Goal: Register for event/course

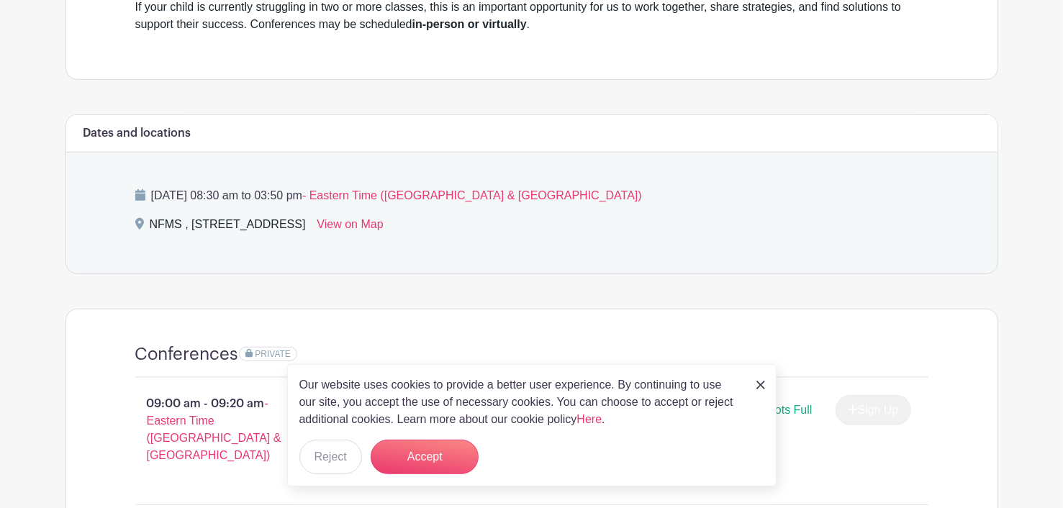
scroll to position [503, 0]
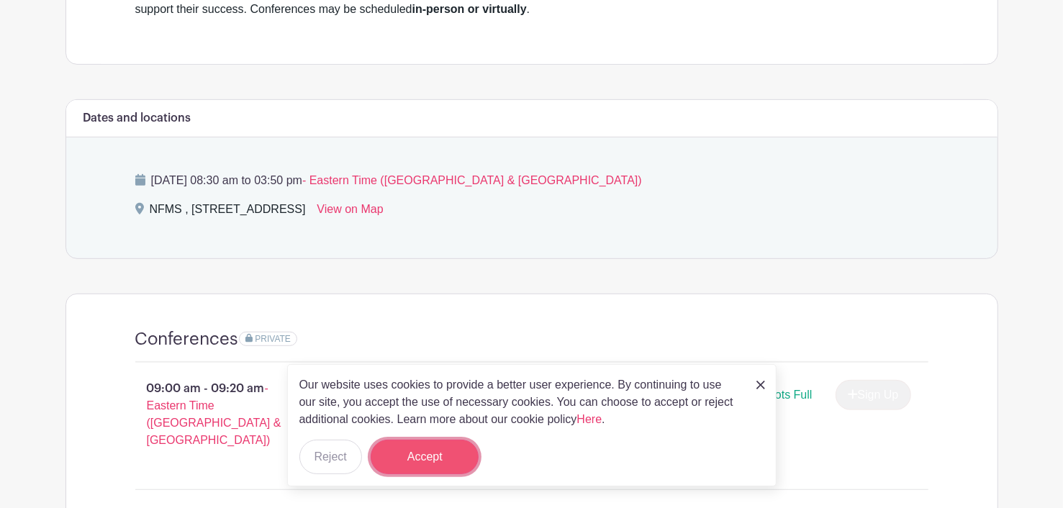
click at [436, 463] on button "Accept" at bounding box center [424, 457] width 108 height 35
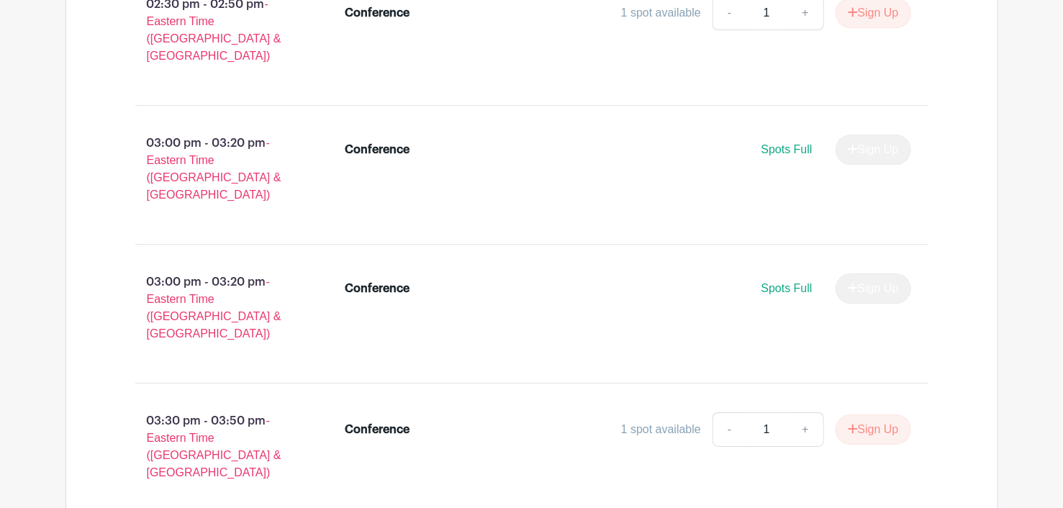
scroll to position [3596, 0]
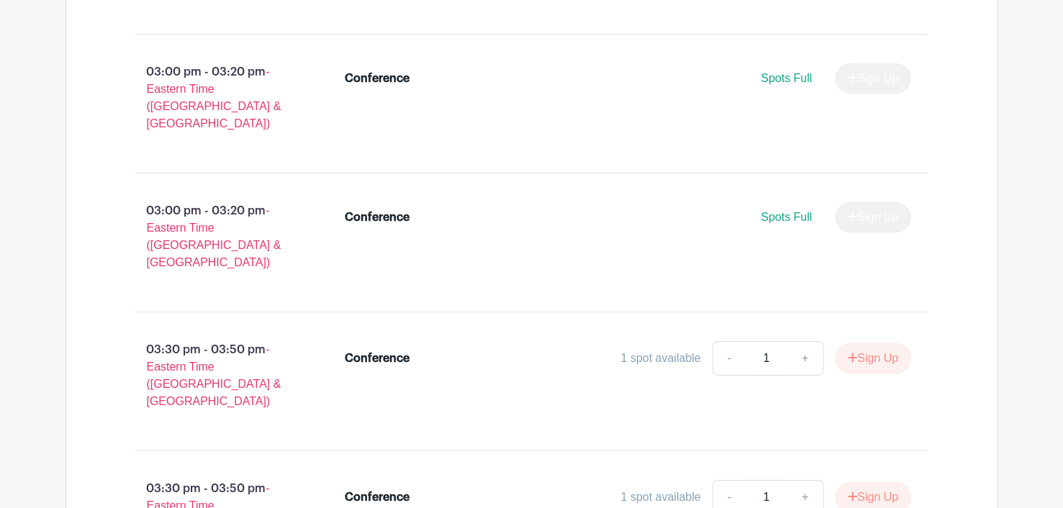
drag, startPoint x: 883, startPoint y: 260, endPoint x: 925, endPoint y: 191, distance: 80.5
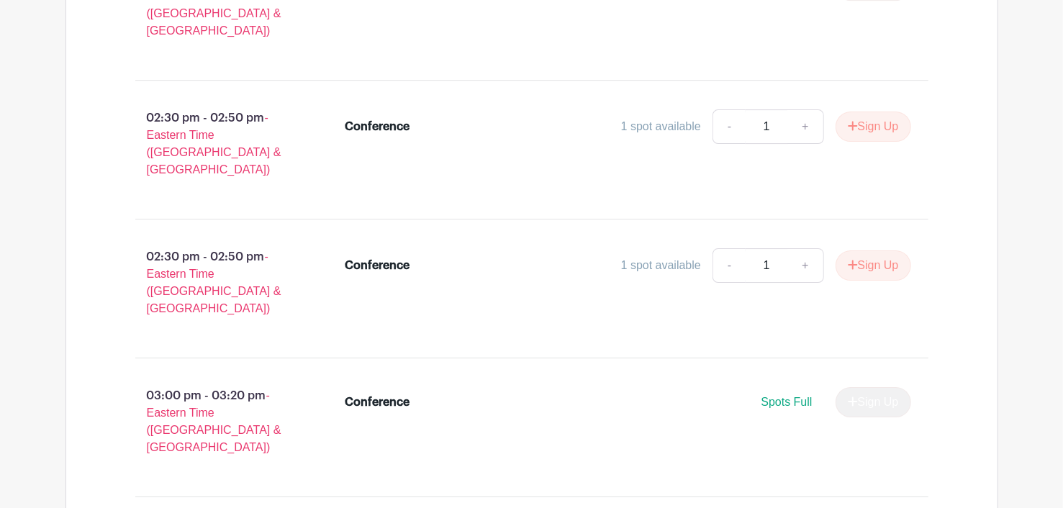
scroll to position [3309, 0]
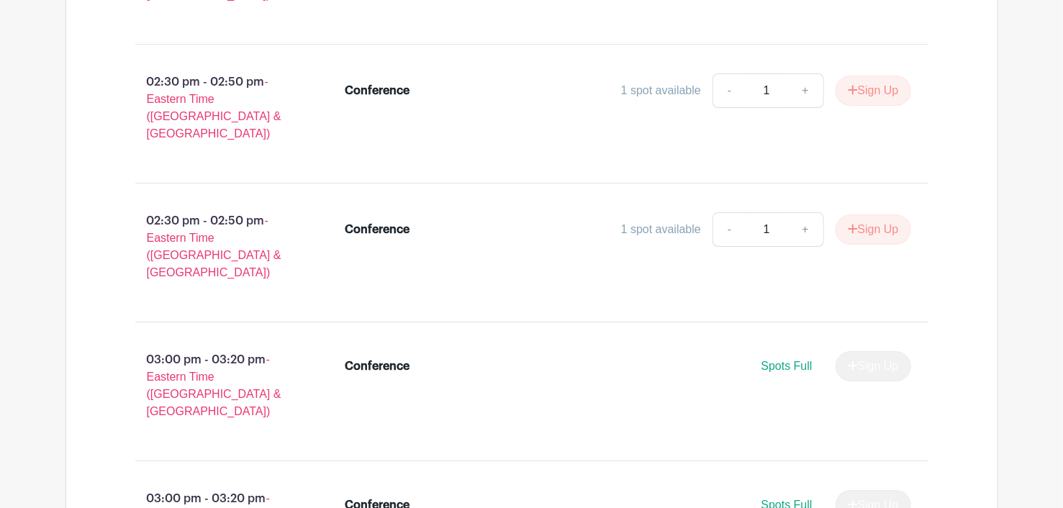
drag, startPoint x: 873, startPoint y: 304, endPoint x: 848, endPoint y: 335, distance: 39.4
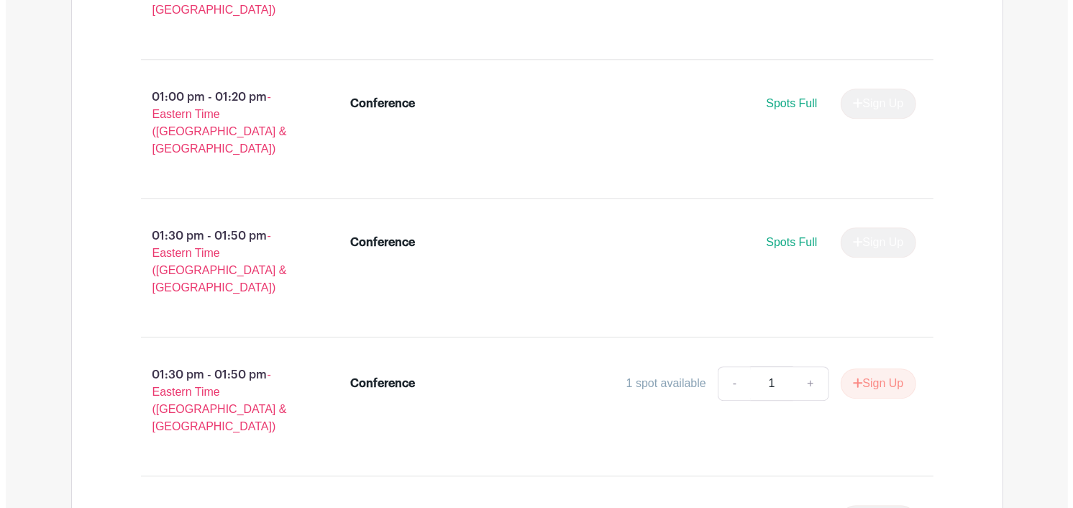
scroll to position [2590, 0]
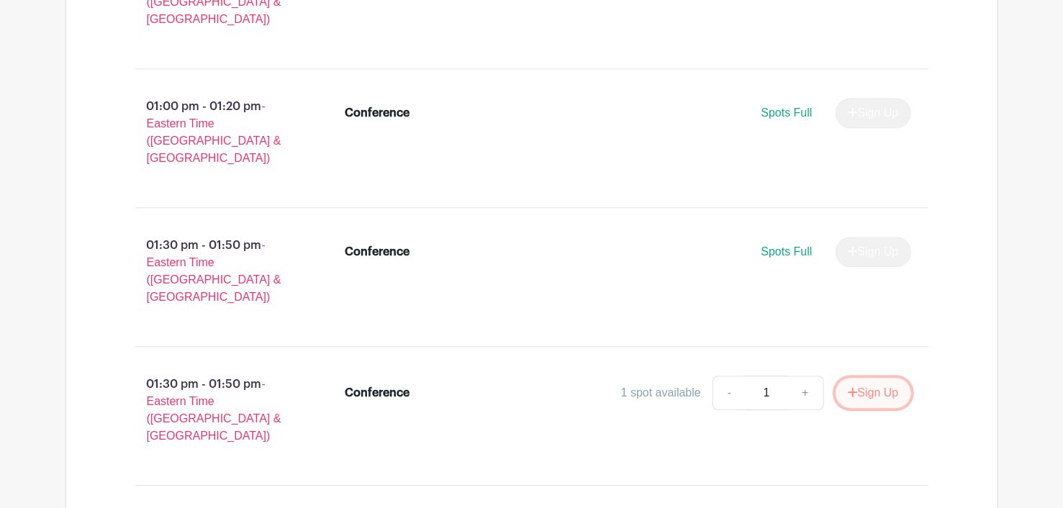
click at [876, 378] on button "Sign Up" at bounding box center [873, 393] width 76 height 30
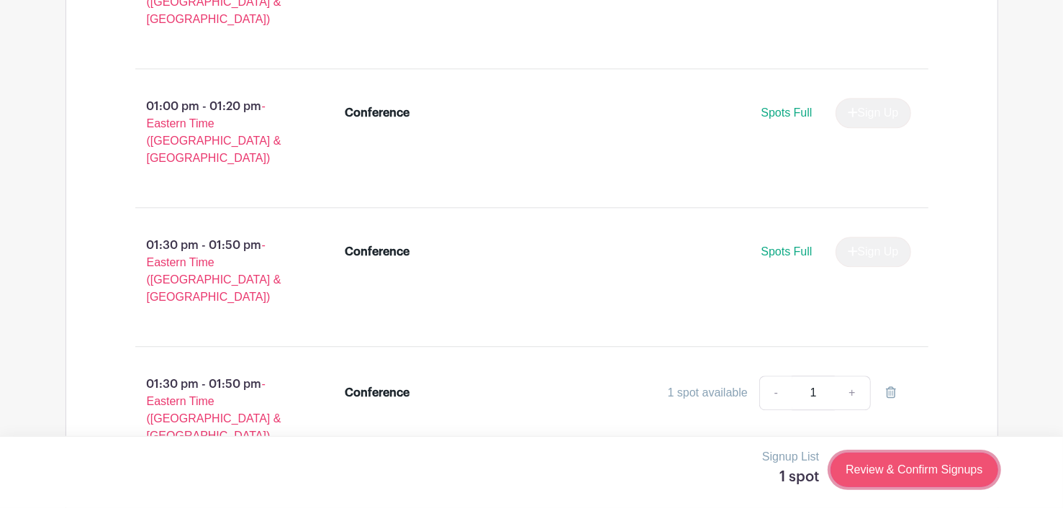
click at [924, 470] on link "Review & Confirm Signups" at bounding box center [913, 470] width 167 height 35
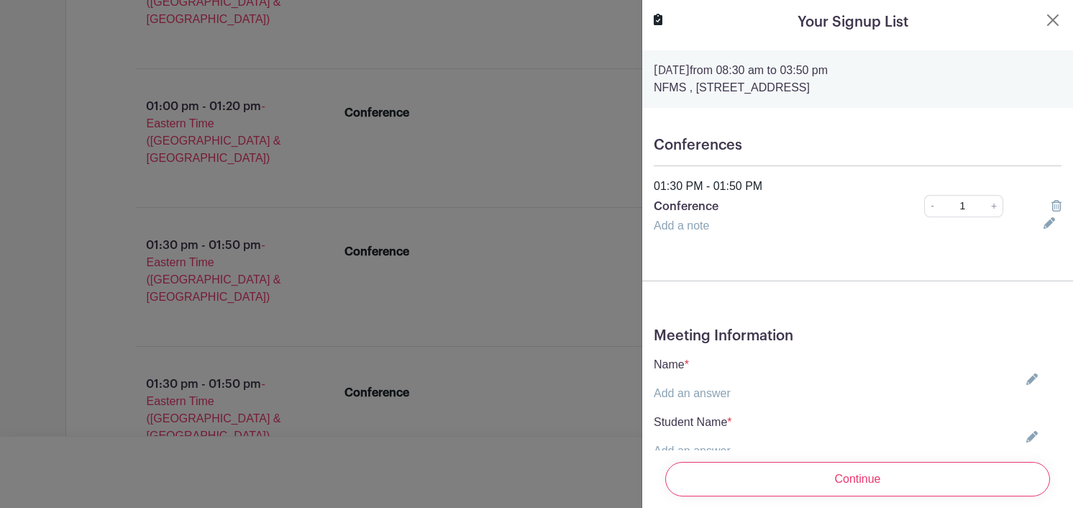
scroll to position [143, 0]
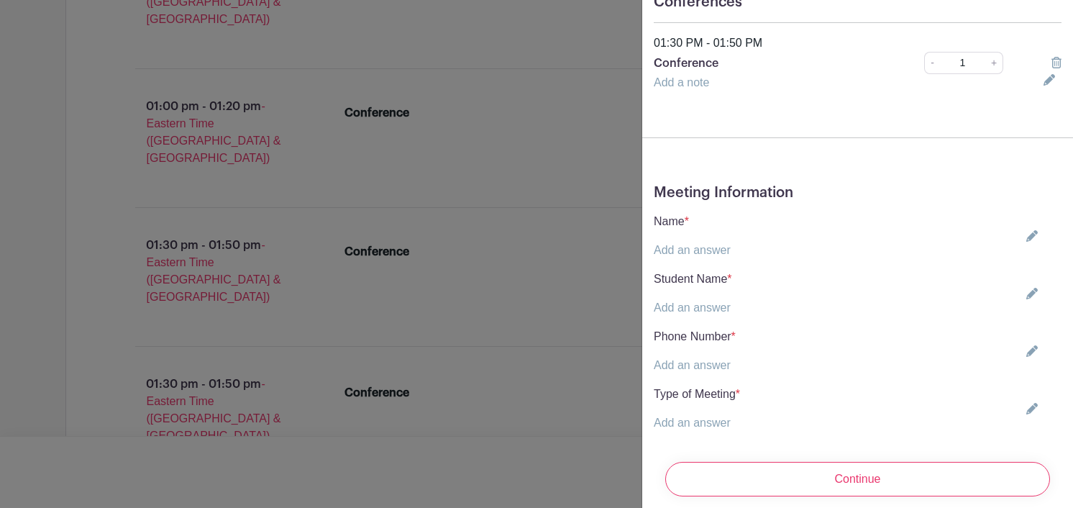
click at [683, 253] on link "Add an answer" at bounding box center [692, 250] width 77 height 12
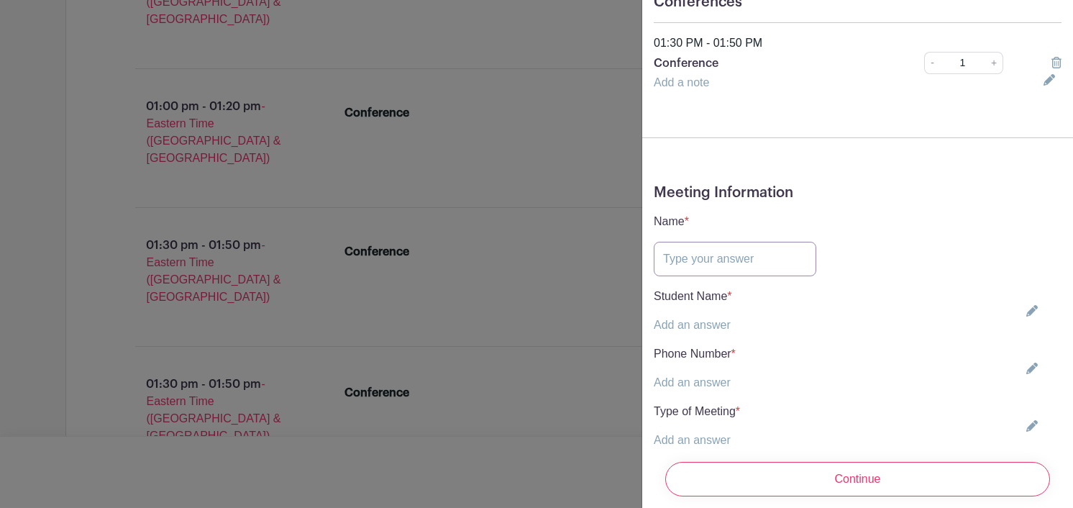
click at [732, 250] on input "text" at bounding box center [735, 259] width 163 height 35
type input "[PERSON_NAME]"
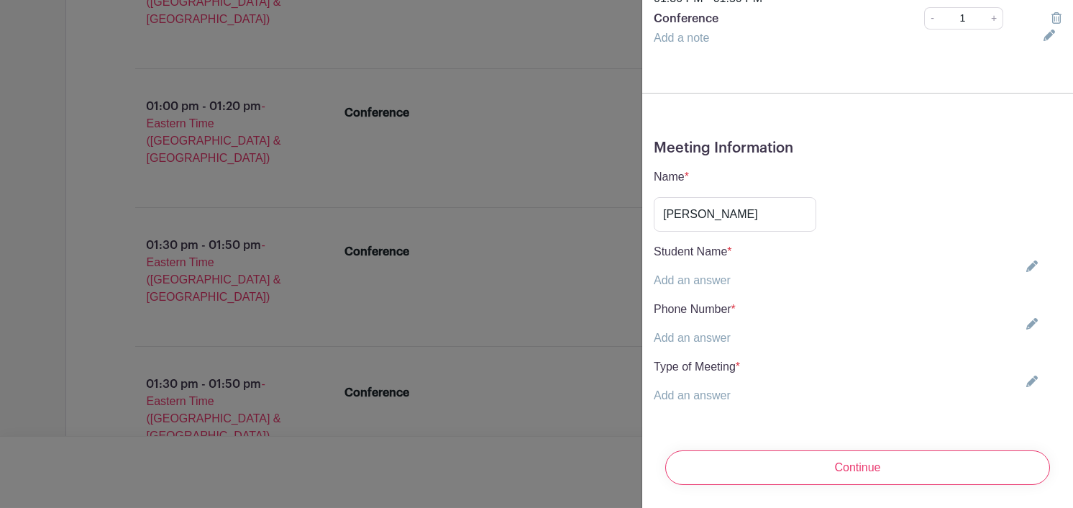
scroll to position [198, 0]
click at [718, 274] on link "Add an answer" at bounding box center [692, 280] width 77 height 12
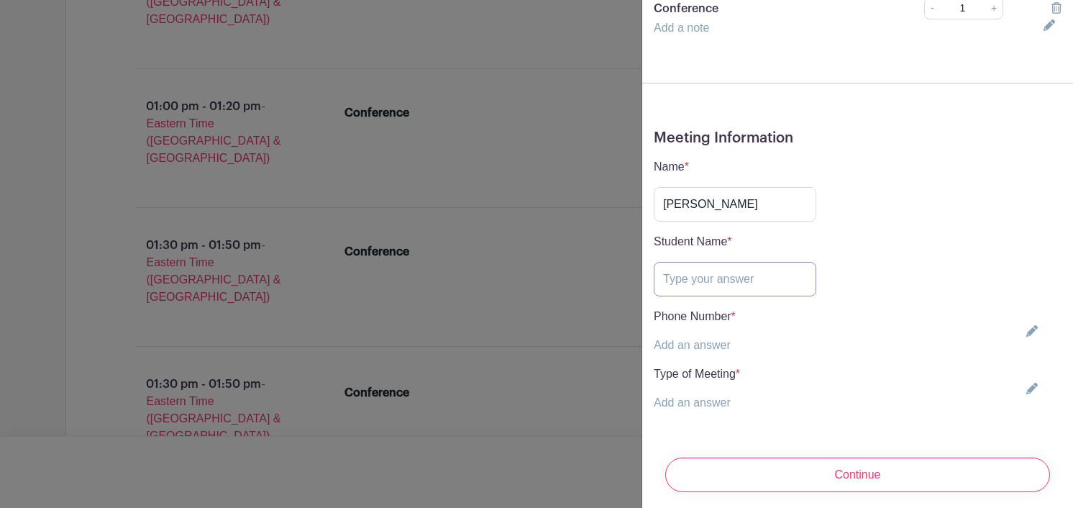
click at [717, 278] on input "text" at bounding box center [735, 279] width 163 height 35
type input "[PERSON_NAME]"
click at [679, 339] on link "Add an answer" at bounding box center [692, 345] width 77 height 12
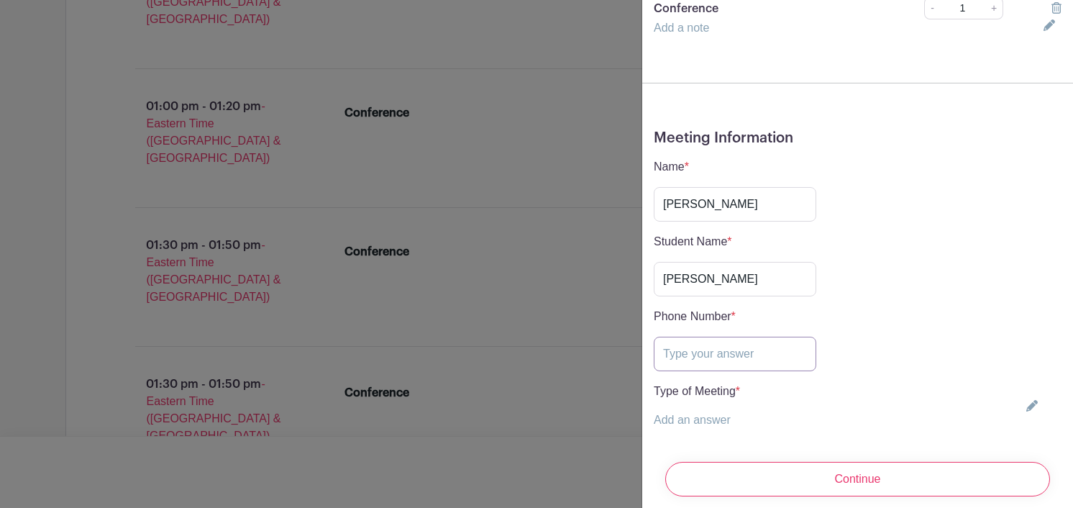
click at [683, 355] on input "text" at bounding box center [735, 354] width 163 height 35
type input "7324911715"
click at [669, 422] on link "Add an answer" at bounding box center [692, 420] width 77 height 12
click at [784, 429] on select "Choose your answer In-Person Virtual" at bounding box center [724, 428] width 140 height 35
select select "5262"
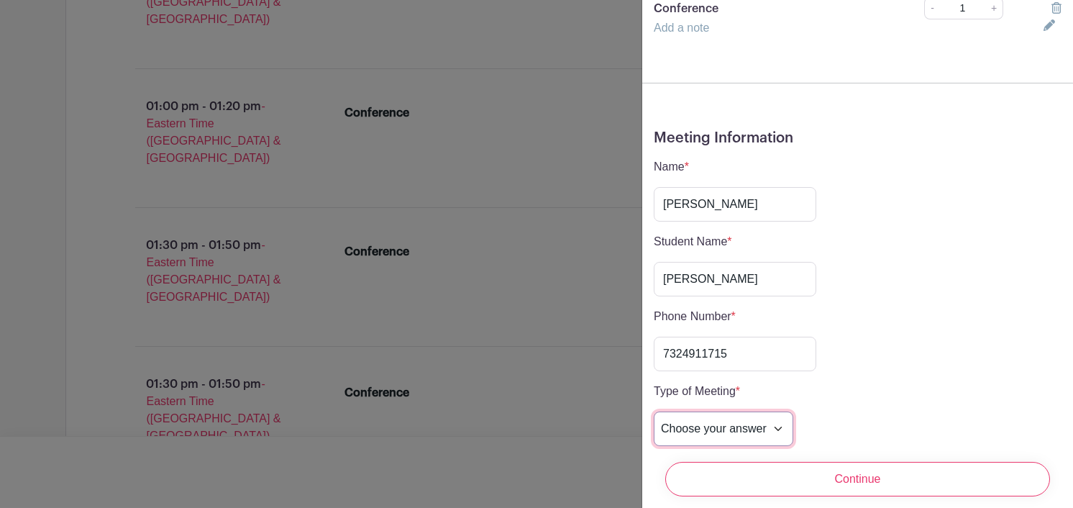
click at [654, 411] on select "Choose your answer In-Person Virtual" at bounding box center [724, 428] width 140 height 35
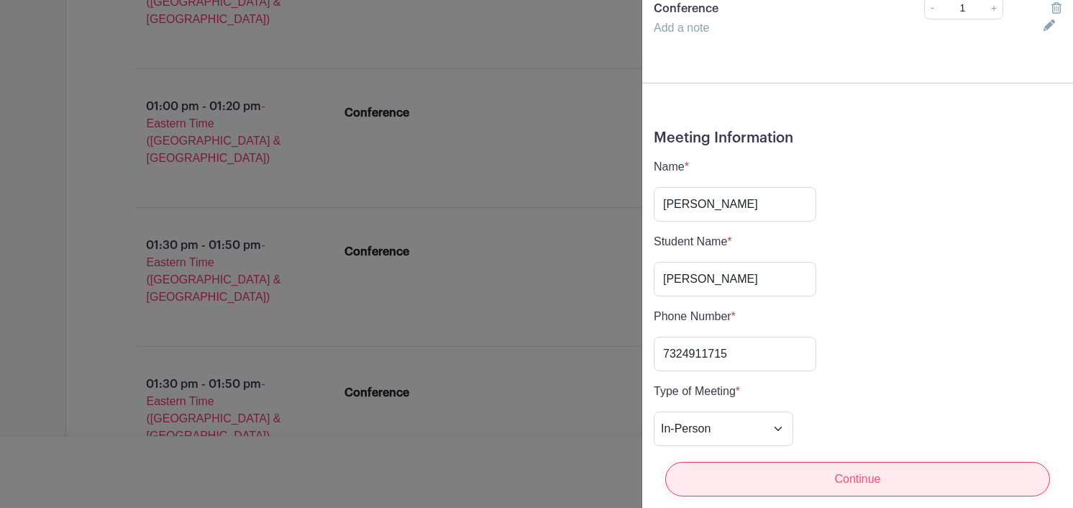
click at [827, 470] on input "Continue" at bounding box center [857, 479] width 385 height 35
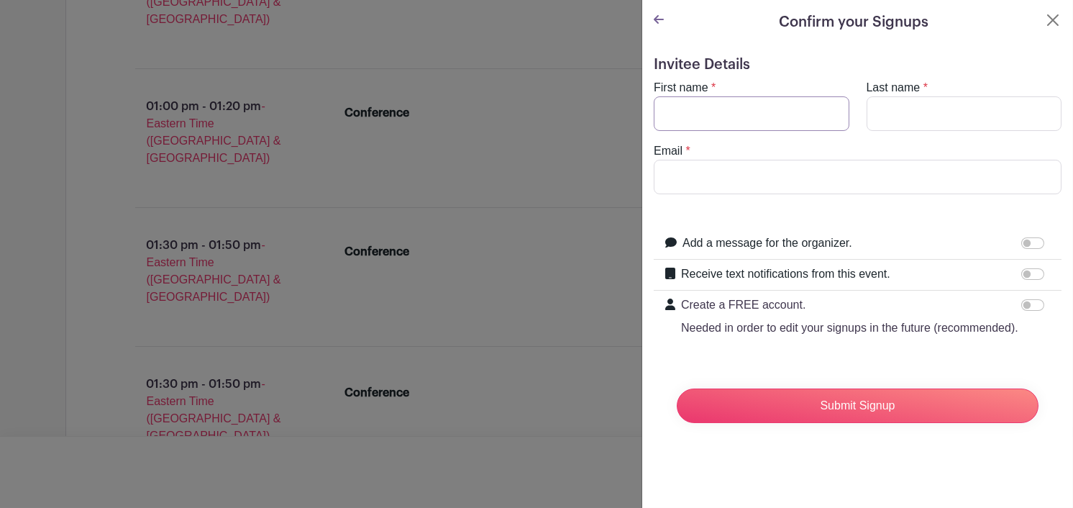
click at [736, 113] on input "First name" at bounding box center [752, 113] width 196 height 35
type input "Srinivas"
type input "Parsa"
type input "[EMAIL_ADDRESS][DOMAIN_NAME]"
click at [1027, 245] on input "Add a message for the organizer." at bounding box center [1033, 243] width 23 height 12
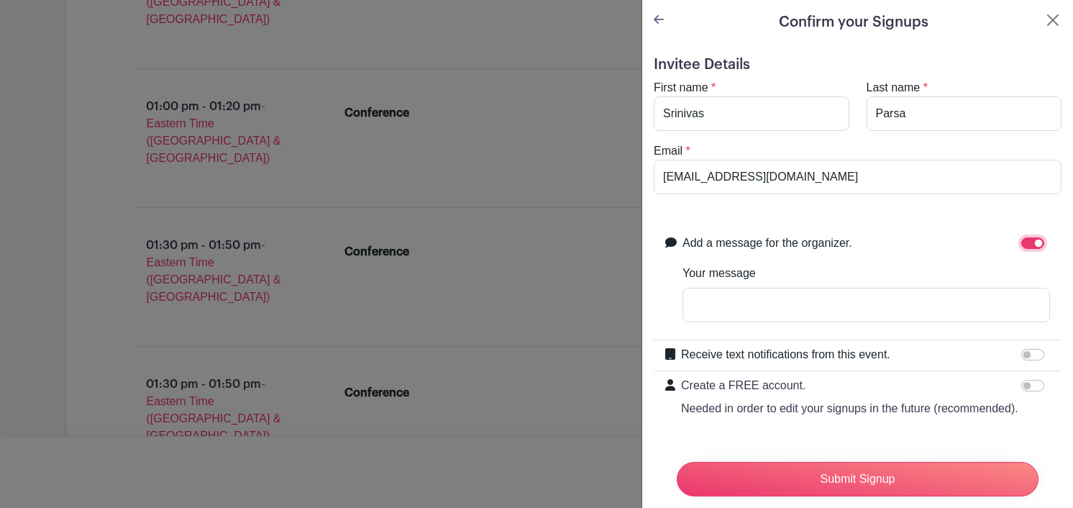
click at [1022, 240] on input "Add a message for the organizer." at bounding box center [1033, 243] width 23 height 12
checkbox input "false"
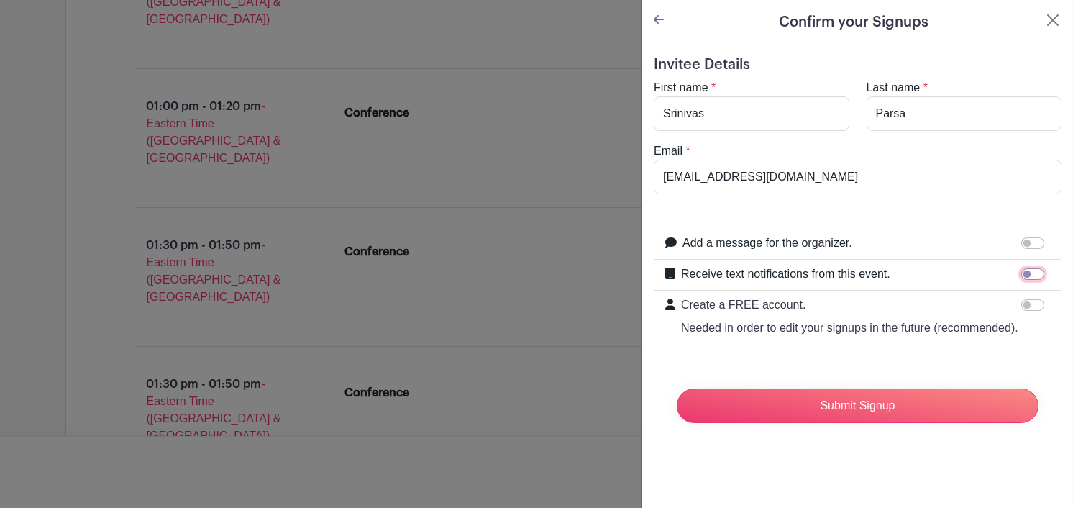
click at [1024, 271] on input "Receive text notifications from this event." at bounding box center [1033, 274] width 23 height 12
checkbox input "true"
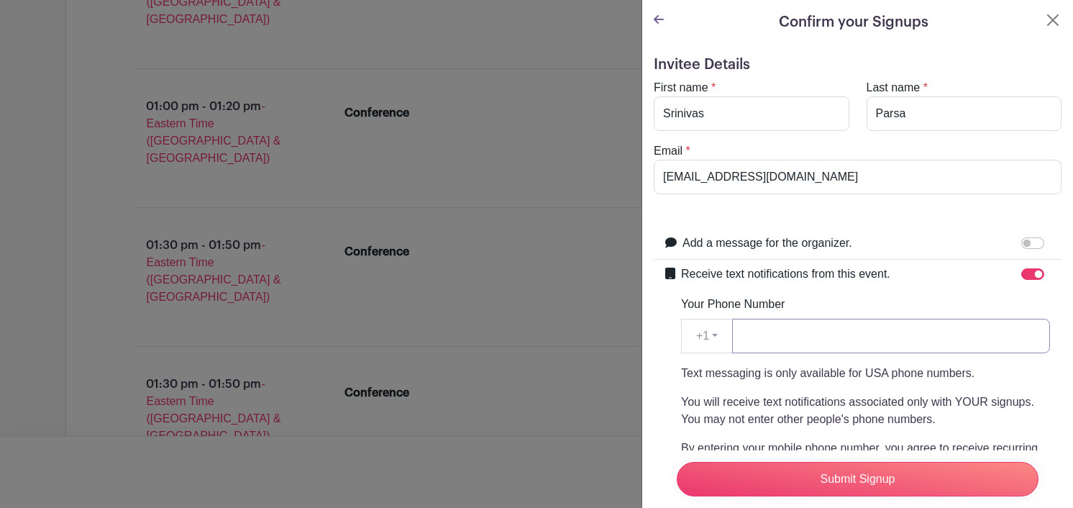
click at [781, 330] on input "Your Phone Number" at bounding box center [891, 336] width 318 height 35
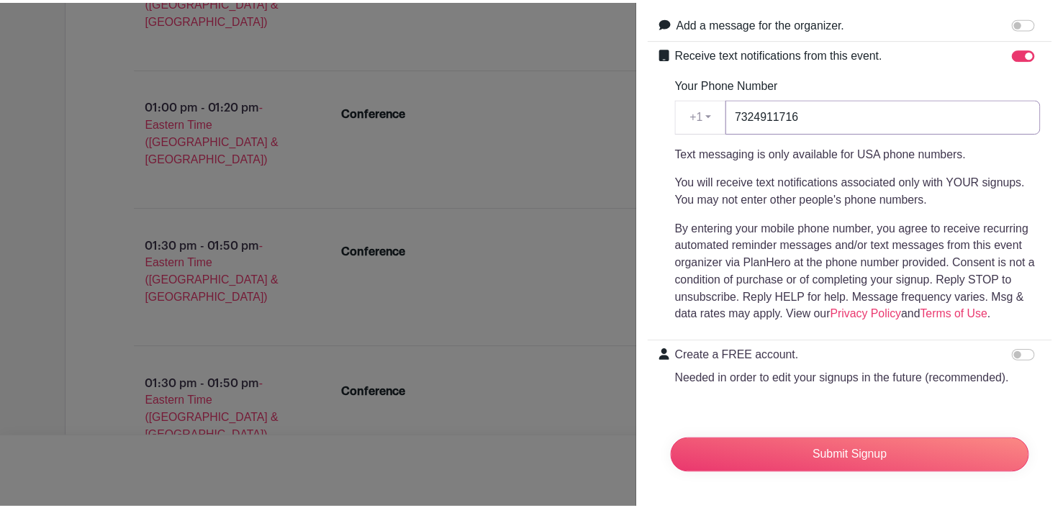
scroll to position [246, 0]
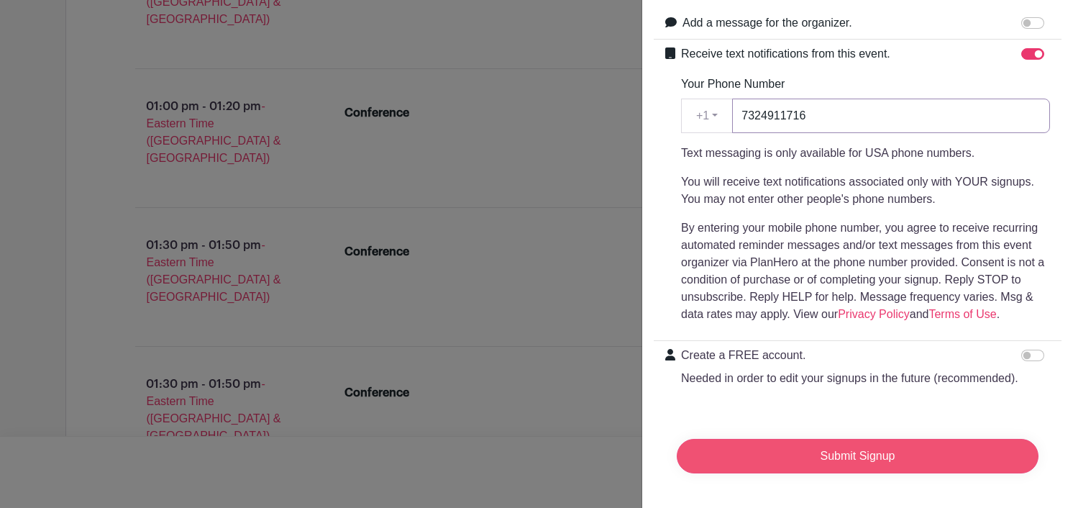
type input "7324911716"
click at [857, 445] on input "Submit Signup" at bounding box center [858, 456] width 362 height 35
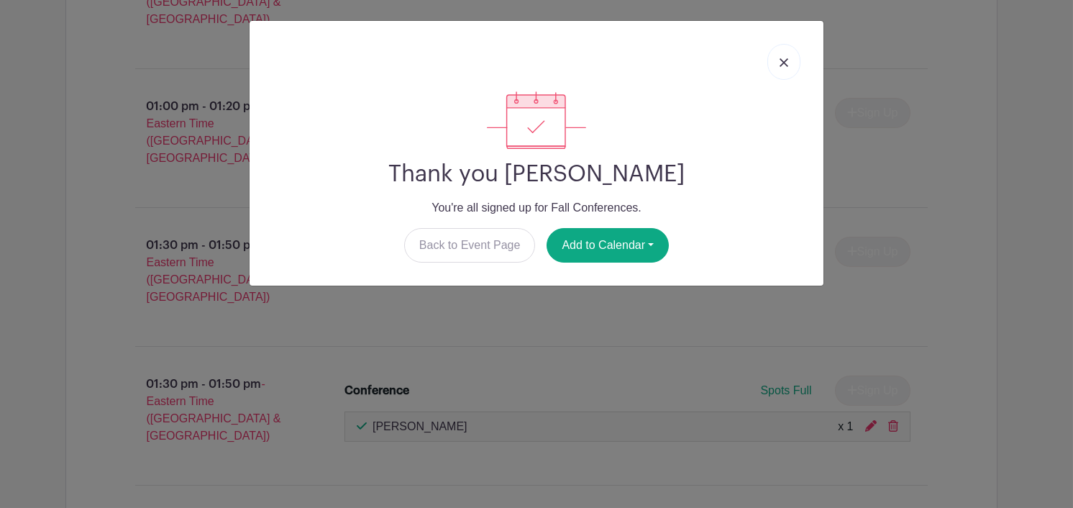
click at [786, 62] on img at bounding box center [784, 62] width 9 height 9
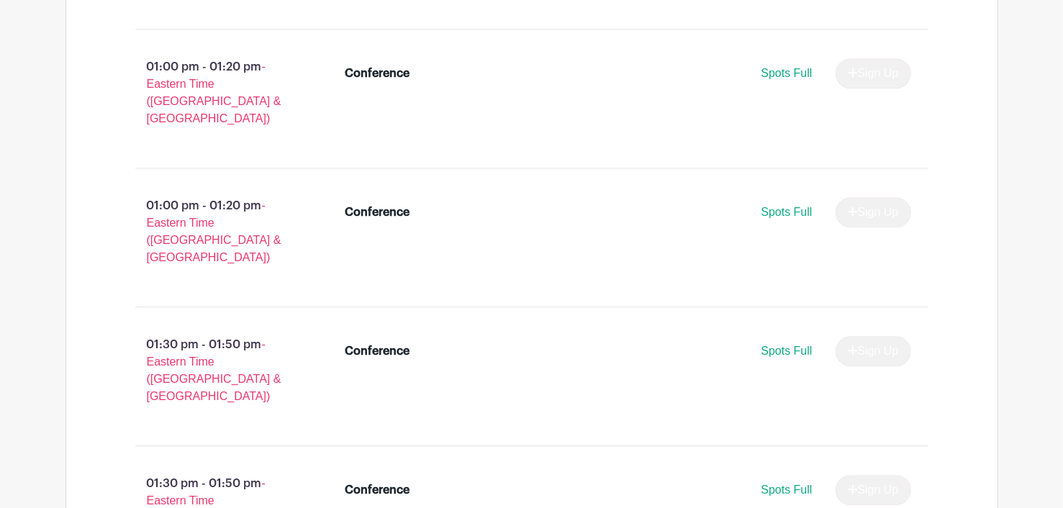
scroll to position [2517, 0]
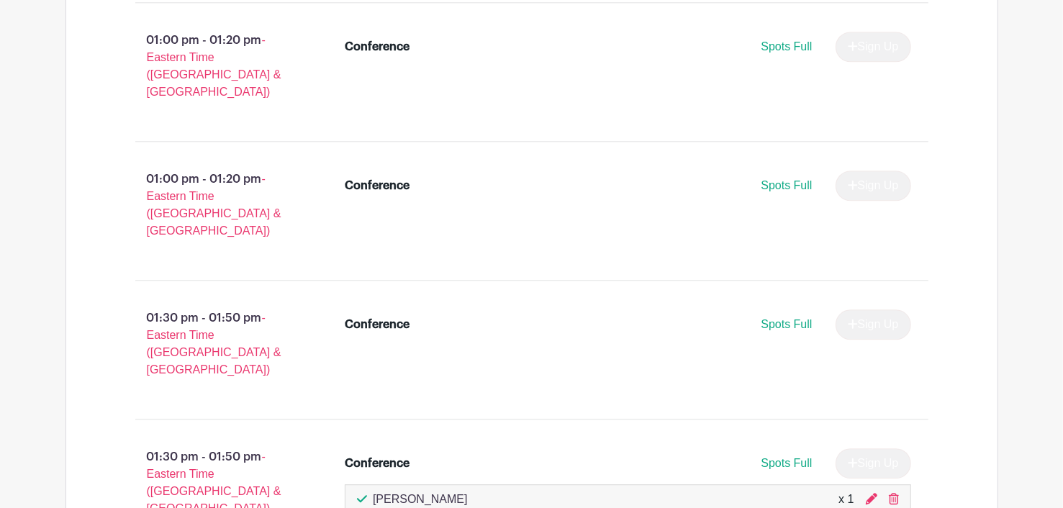
click at [756, 191] on div "09:00 am - 09:20 am - Eastern Time ([GEOGRAPHIC_DATA] & [GEOGRAPHIC_DATA]) Conf…" at bounding box center [532, 147] width 862 height 3598
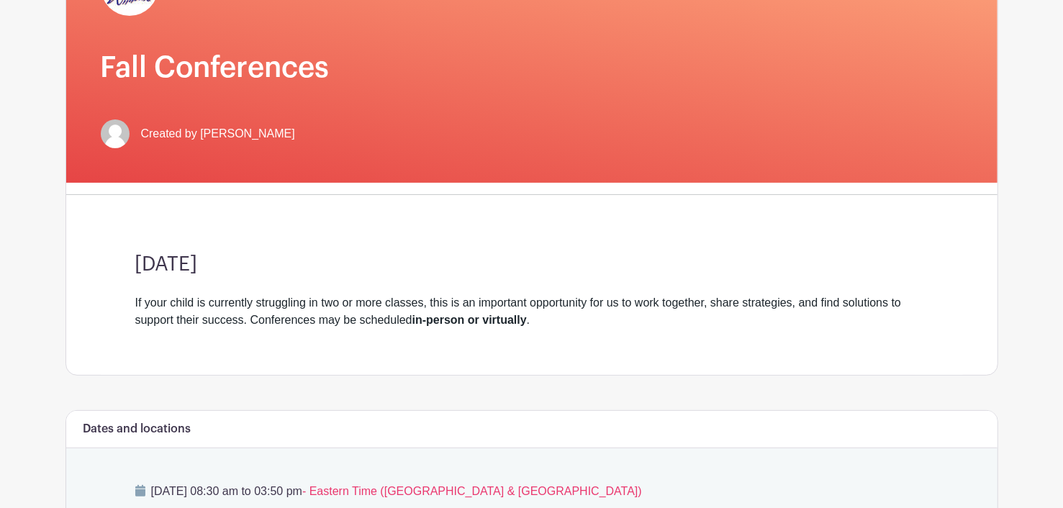
scroll to position [0, 0]
